Goal: Task Accomplishment & Management: Complete application form

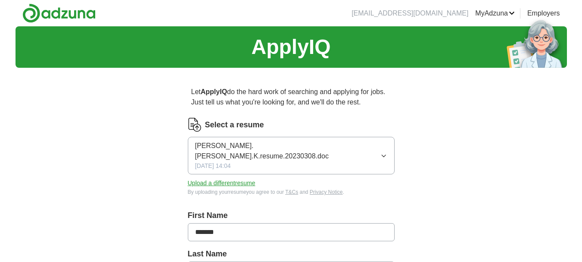
click at [230, 178] on button "Upload a different resume" at bounding box center [222, 182] width 68 height 9
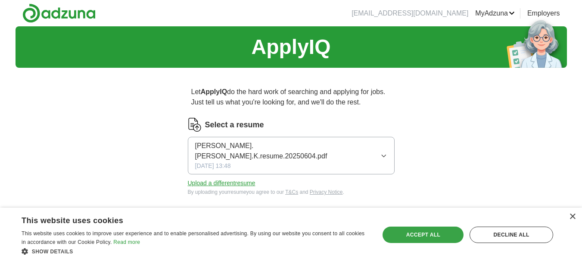
click at [409, 235] on div "Accept all" at bounding box center [423, 234] width 81 height 16
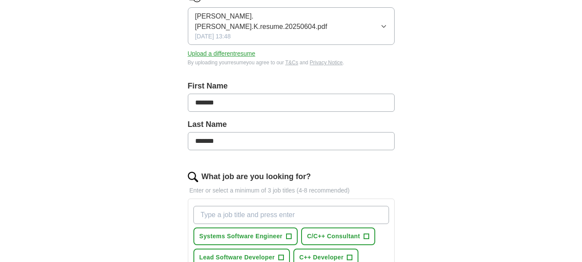
scroll to position [215, 0]
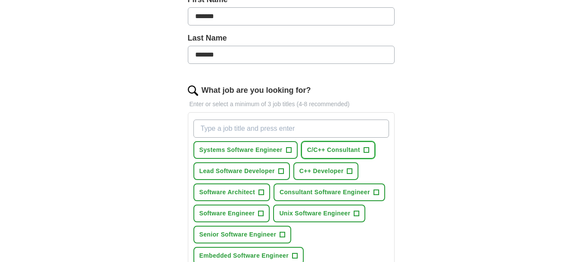
click at [321, 145] on span "C/C++ Consultant" at bounding box center [333, 149] width 53 height 9
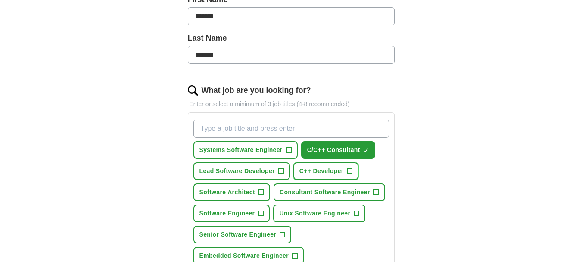
click at [313, 166] on span "C++ Developer" at bounding box center [322, 170] width 44 height 9
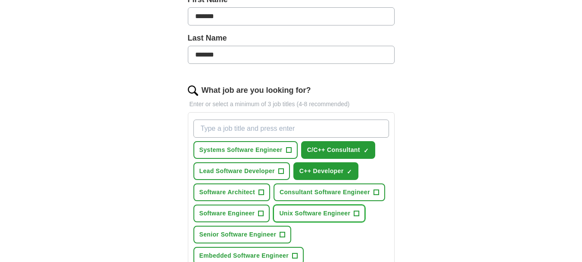
click at [306, 209] on span "Unix Software Engineer" at bounding box center [314, 213] width 71 height 9
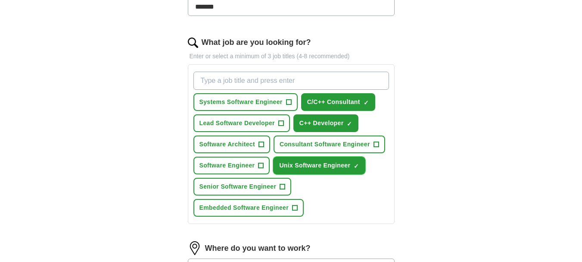
scroll to position [388, 0]
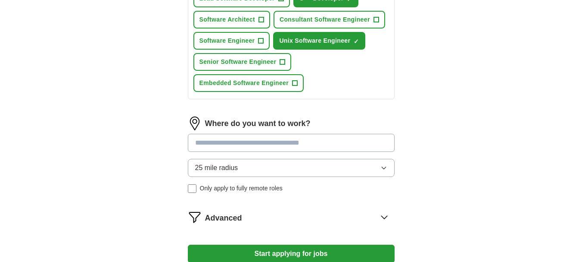
click at [236, 134] on input at bounding box center [291, 143] width 207 height 18
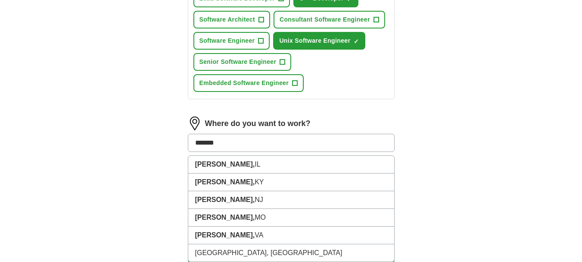
type input "********"
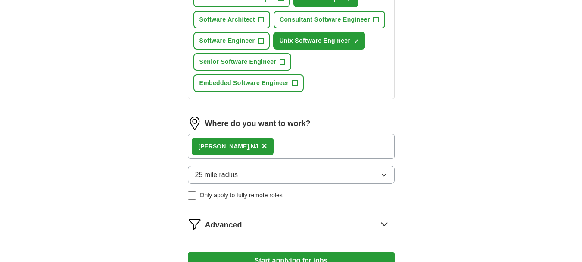
click at [263, 138] on div "Ewing, [GEOGRAPHIC_DATA] ×" at bounding box center [291, 146] width 207 height 25
click at [319, 253] on button "Start applying for jobs" at bounding box center [291, 260] width 207 height 18
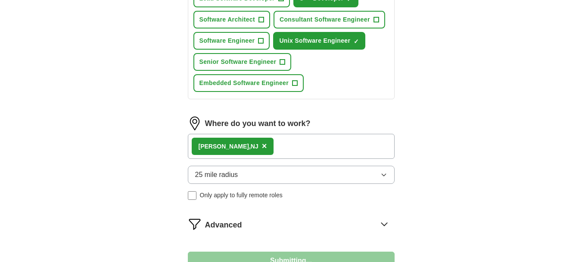
select select "**"
